Goal: Information Seeking & Learning: Learn about a topic

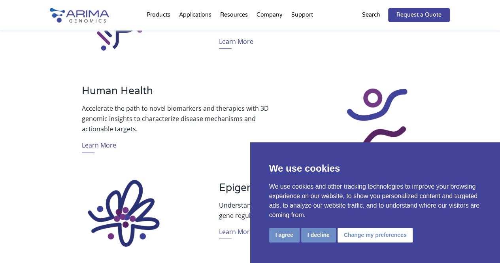
scroll to position [458, 0]
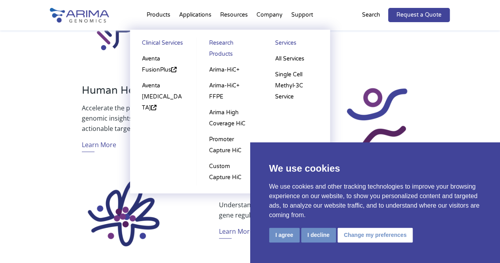
click at [218, 45] on link "Research Products" at bounding box center [230, 50] width 51 height 25
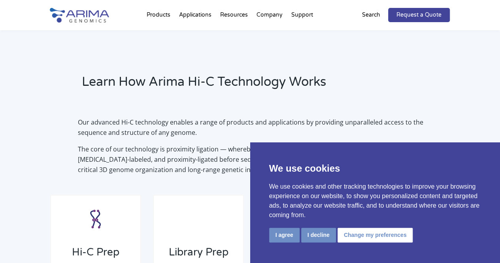
scroll to position [546, 0]
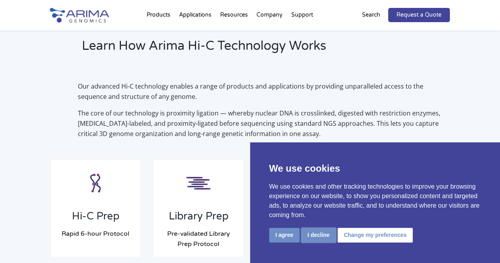
click at [312, 233] on button "I decline" at bounding box center [318, 235] width 35 height 15
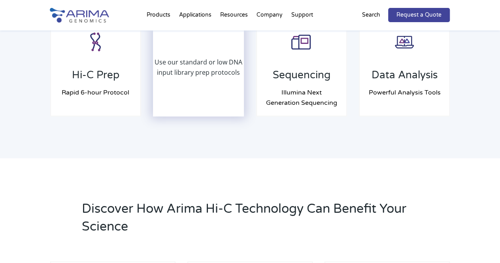
scroll to position [688, 0]
click at [208, 75] on p "Use our standard or low DNA input library prep protocols" at bounding box center [198, 66] width 89 height 21
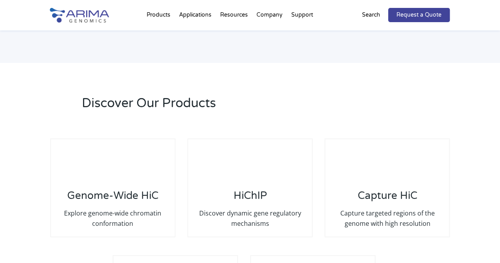
scroll to position [1502, 0]
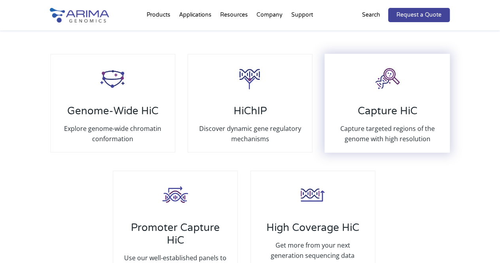
click at [404, 148] on div "Capture HiC Capture targeted regions of the genome with high resolution" at bounding box center [387, 103] width 125 height 99
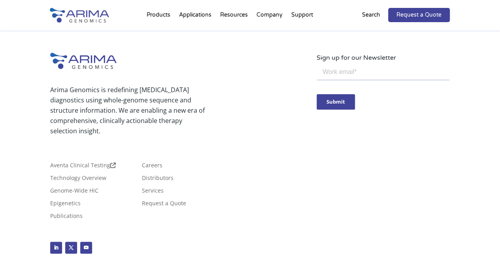
scroll to position [1955, 0]
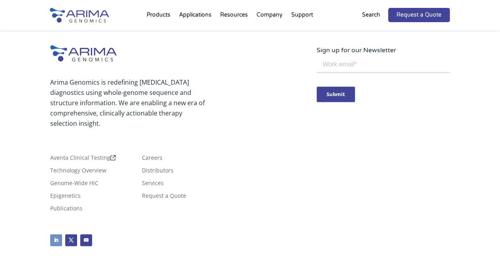
click at [54, 234] on link "Follow" at bounding box center [56, 240] width 12 height 12
